Goal: Find specific page/section: Find specific page/section

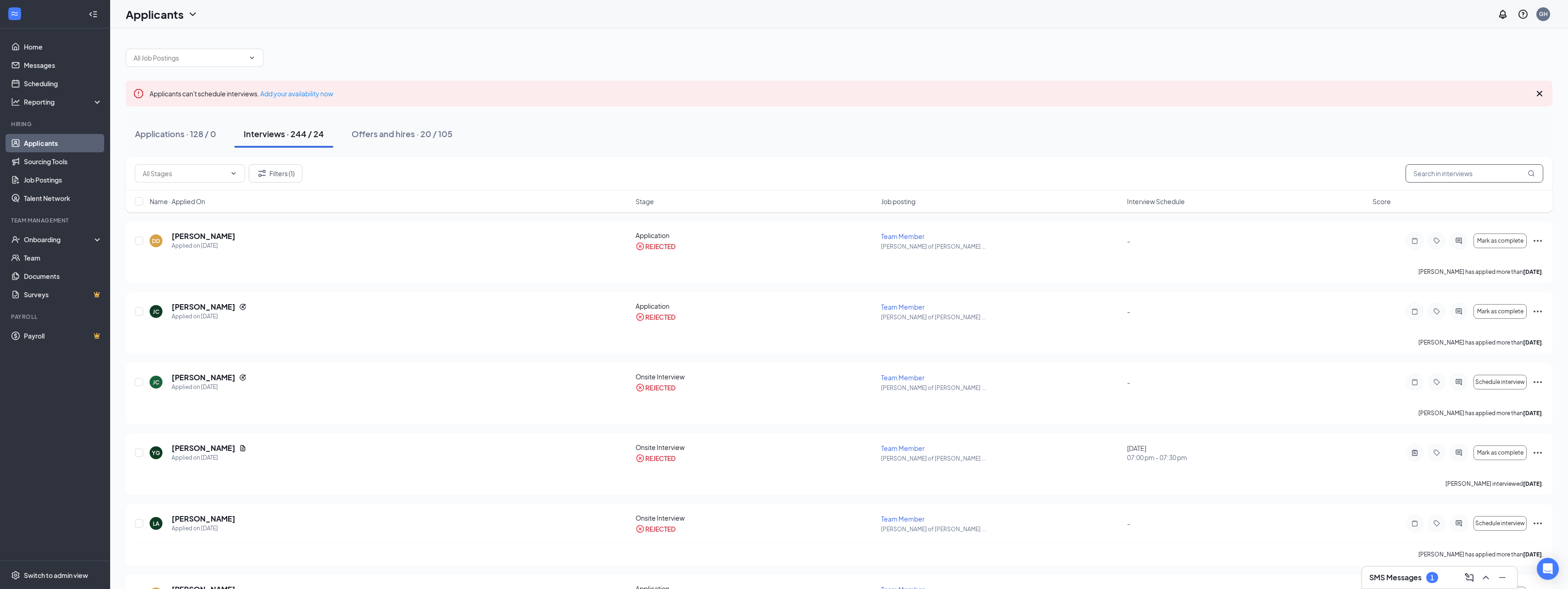
click at [1449, 174] on input "text" at bounding box center [1474, 174] width 138 height 18
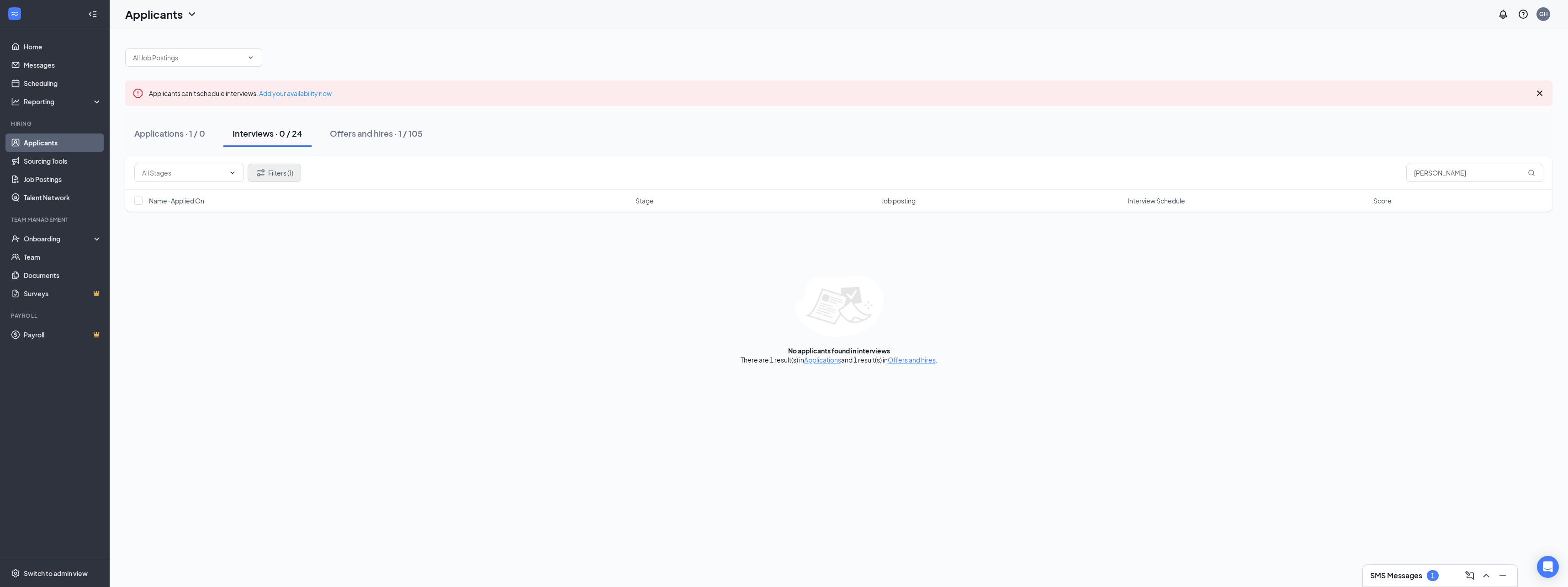
type input "[PERSON_NAME]"
click at [279, 175] on button "Filters (1)" at bounding box center [275, 173] width 54 height 18
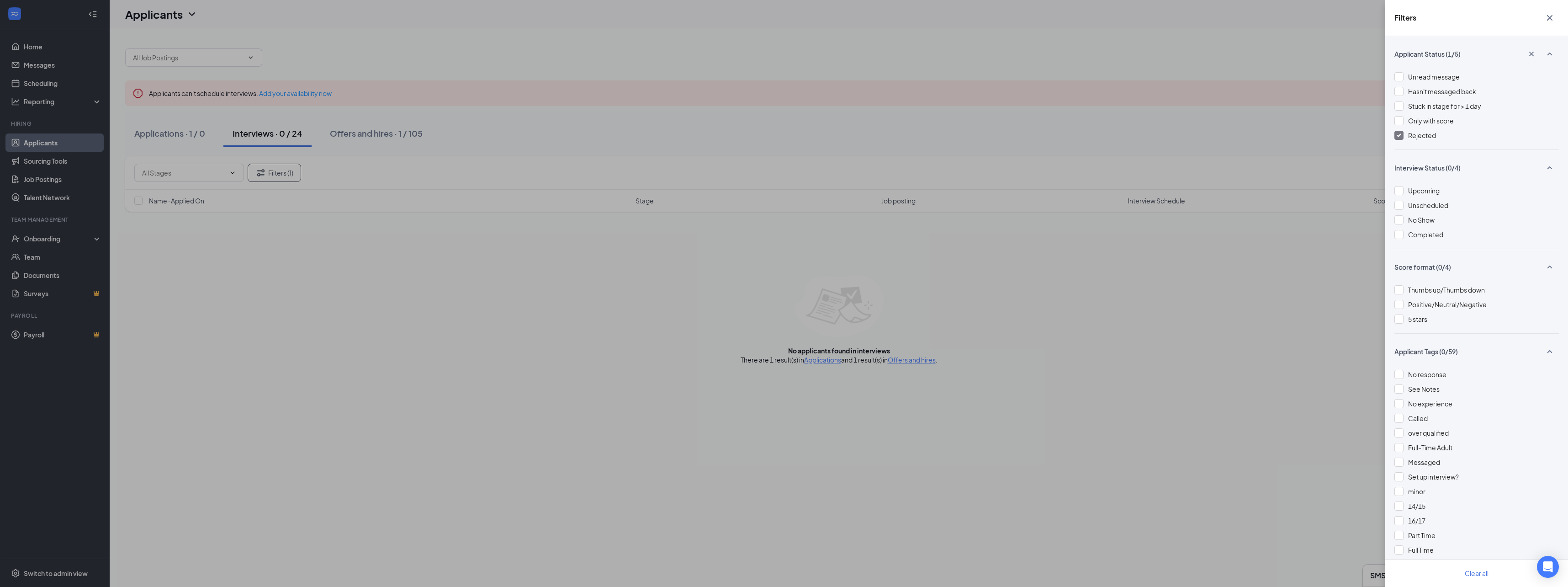
click at [1399, 133] on div at bounding box center [1399, 135] width 9 height 9
click at [378, 355] on div "Filters Applicant Status (0/5) Unread message Hasn't messaged back Stuck in sta…" at bounding box center [784, 294] width 1568 height 587
click at [1550, 18] on icon "Cross" at bounding box center [1549, 18] width 5 height 5
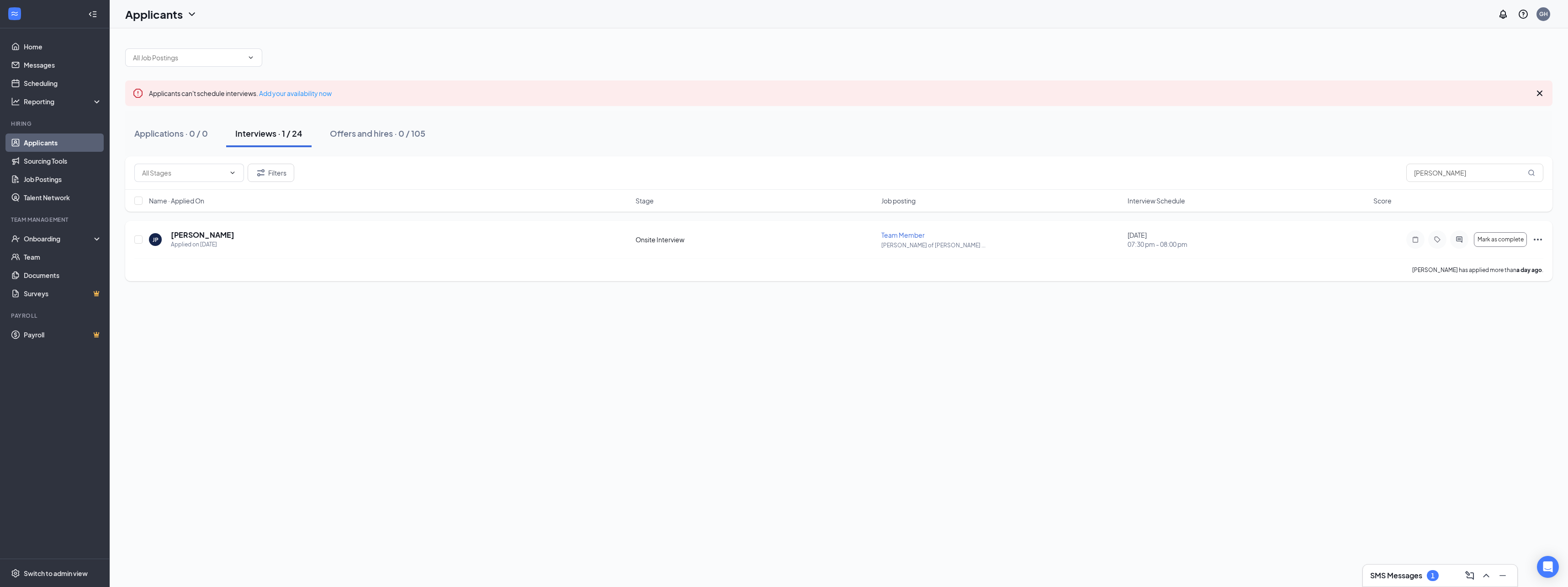
click at [1534, 237] on icon "Ellipses" at bounding box center [1538, 239] width 11 height 11
click at [1485, 536] on p "Print applicant" at bounding box center [1496, 536] width 79 height 9
